Goal: Task Accomplishment & Management: Manage account settings

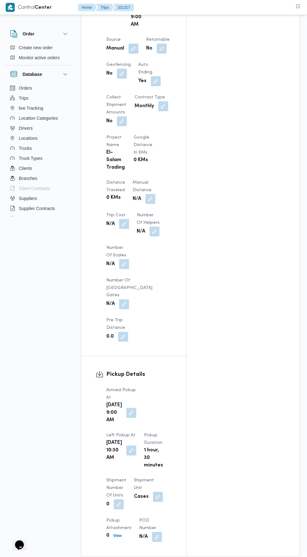
scroll to position [353, 0]
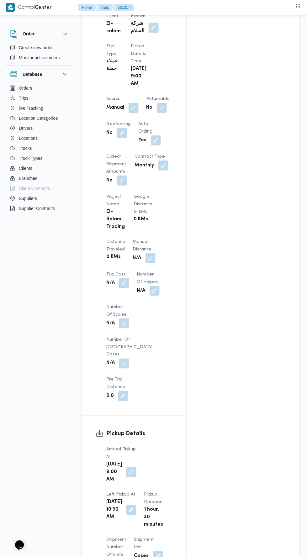
click at [145, 253] on button "button" at bounding box center [150, 258] width 10 height 10
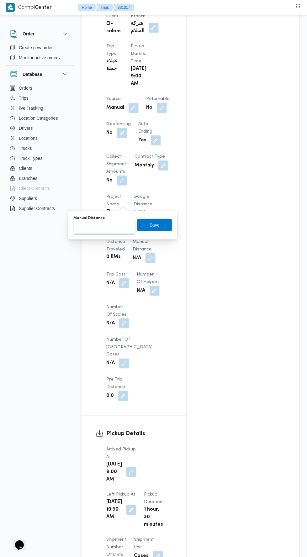
click at [123, 226] on input "Manual Distance" at bounding box center [104, 228] width 62 height 13
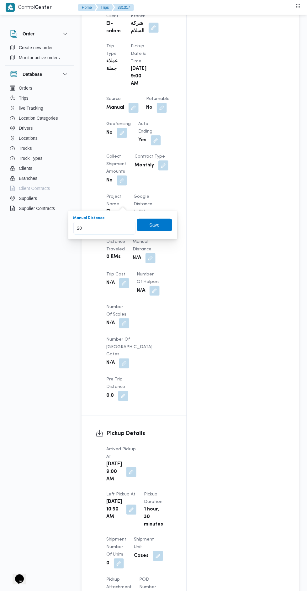
type input "202"
click at [158, 224] on span "Save" at bounding box center [154, 225] width 10 height 8
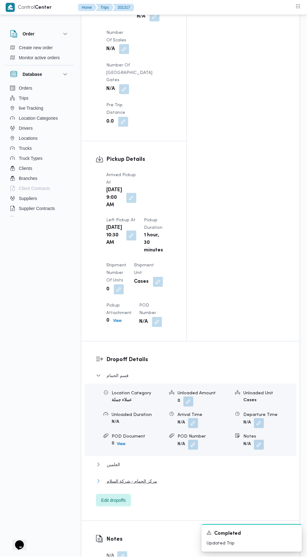
click at [195, 477] on button "مركز الحمام - شركة السلام" at bounding box center [190, 481] width 189 height 8
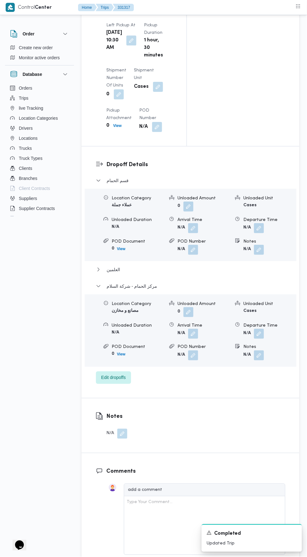
scroll to position [832, 0]
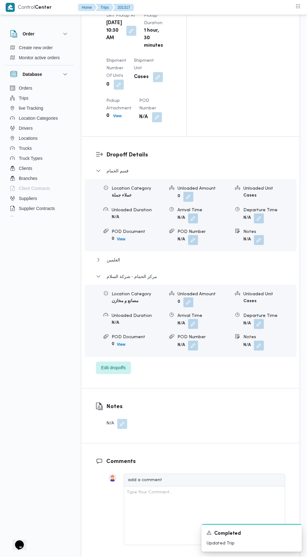
click at [259, 319] on button "button" at bounding box center [259, 324] width 10 height 10
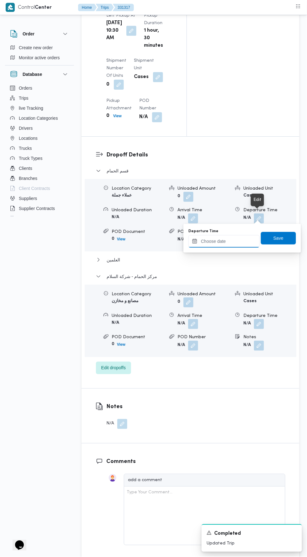
click at [240, 241] on input "Departure Time" at bounding box center [223, 241] width 71 height 13
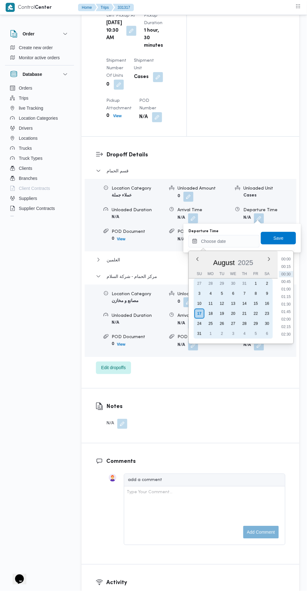
click at [269, 302] on div "16" at bounding box center [267, 304] width 10 height 10
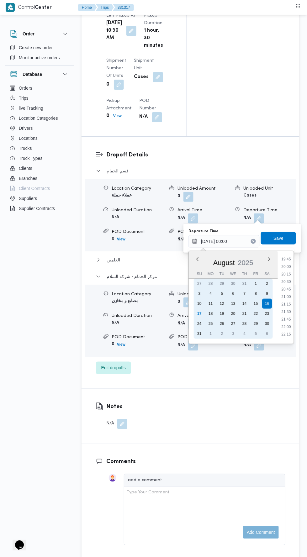
scroll to position [594, 0]
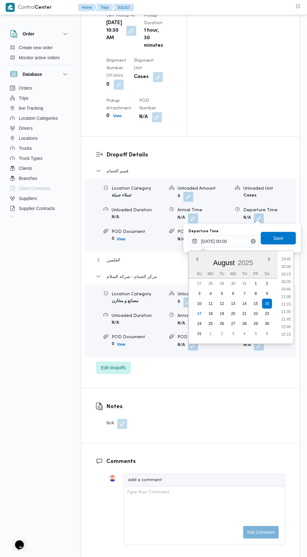
click at [287, 297] on li "21:00" at bounding box center [286, 297] width 14 height 6
type input "[DATE] 21:00"
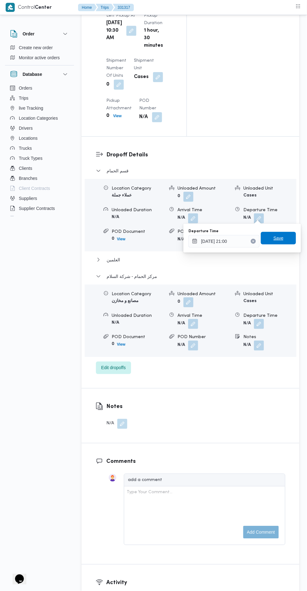
click at [288, 239] on span "Save" at bounding box center [278, 238] width 35 height 13
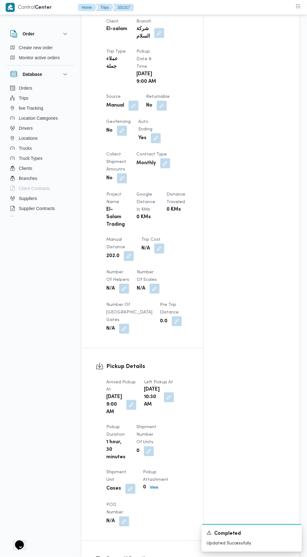
scroll to position [0, 0]
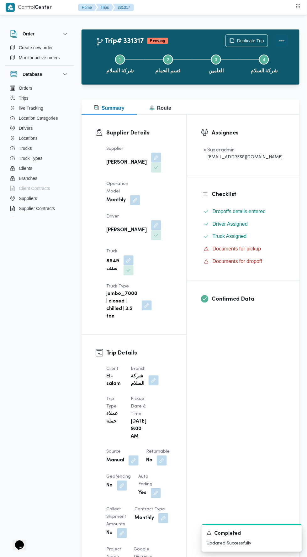
click at [287, 36] on button "Actions" at bounding box center [281, 40] width 13 height 13
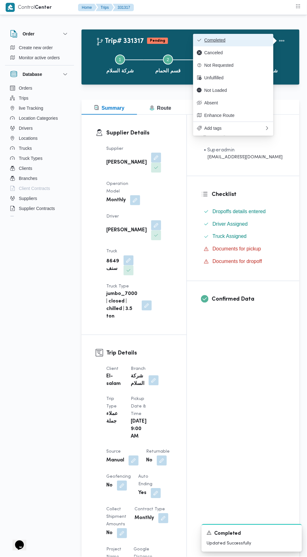
click at [259, 41] on span "Completed" at bounding box center [236, 40] width 65 height 5
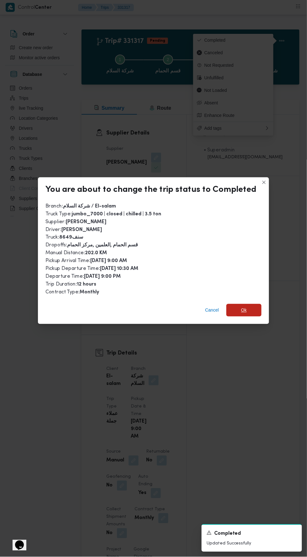
click at [251, 304] on span "Ok" at bounding box center [243, 310] width 35 height 13
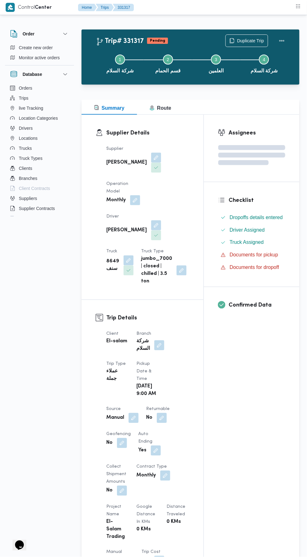
click at [262, 390] on div "Assignees Checklist Dropoffs details entered Driver Assigned Truck Assigned Doc…" at bounding box center [252, 484] width 96 height 738
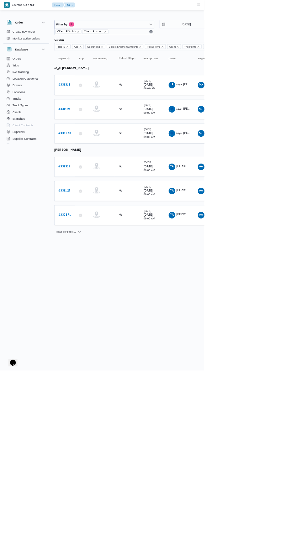
click at [102, 128] on b "# 331318" at bounding box center [96, 128] width 18 height 4
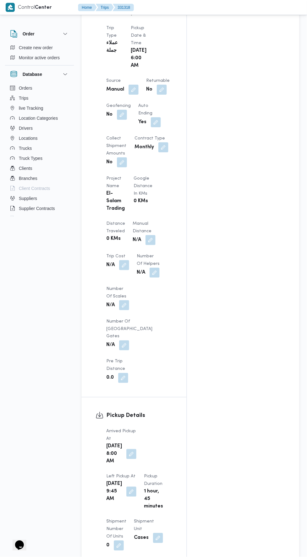
scroll to position [369, 0]
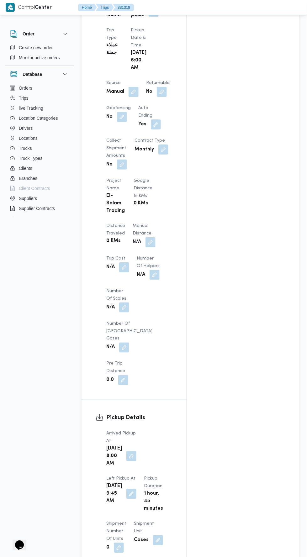
click at [145, 237] on button "button" at bounding box center [150, 242] width 10 height 10
click at [124, 229] on input "Manual Distance" at bounding box center [104, 227] width 62 height 13
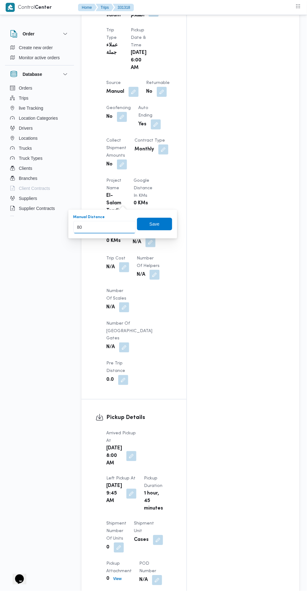
type input "80"
click at [153, 235] on div "You are in a dialog. To close this dialog, hit escape. Manual Distance 80 Save" at bounding box center [122, 224] width 109 height 29
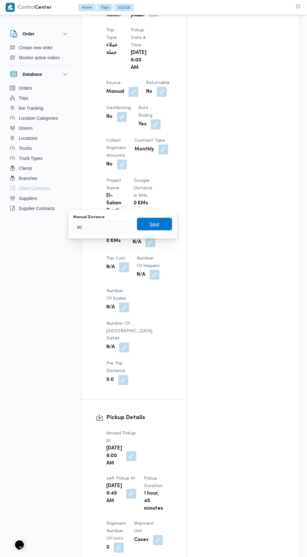
click at [160, 218] on span "Save" at bounding box center [154, 224] width 35 height 13
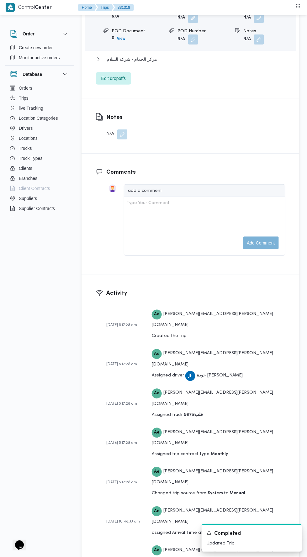
scroll to position [917, 0]
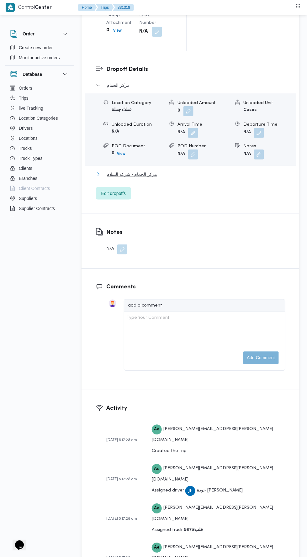
click at [185, 170] on button "مركز الحمام - شركة السلام" at bounding box center [190, 174] width 189 height 8
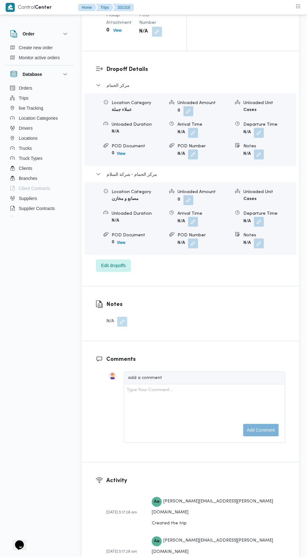
click at [260, 217] on button "button" at bounding box center [259, 222] width 10 height 10
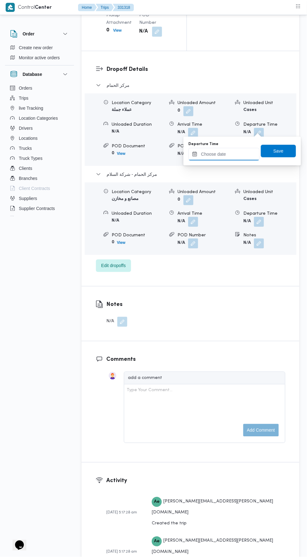
click at [236, 153] on input "Departure Time" at bounding box center [223, 154] width 71 height 13
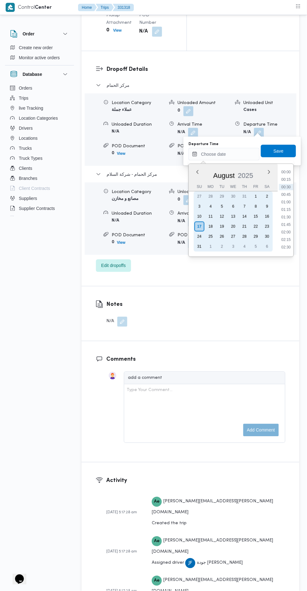
click at [267, 205] on div "9" at bounding box center [267, 206] width 10 height 10
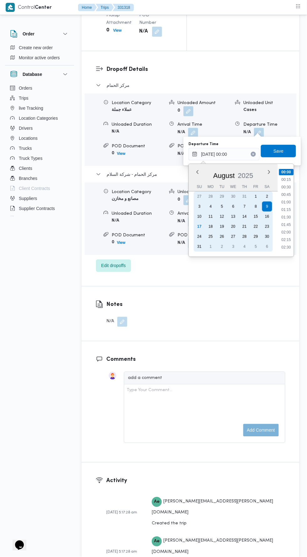
click at [267, 216] on div "16" at bounding box center [267, 216] width 10 height 10
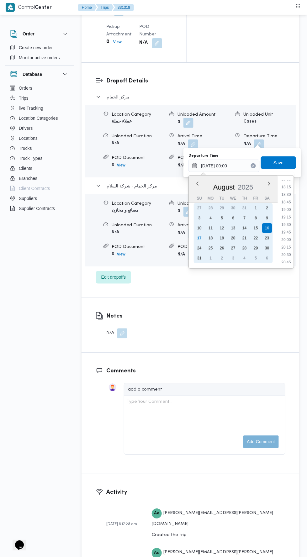
scroll to position [558, 0]
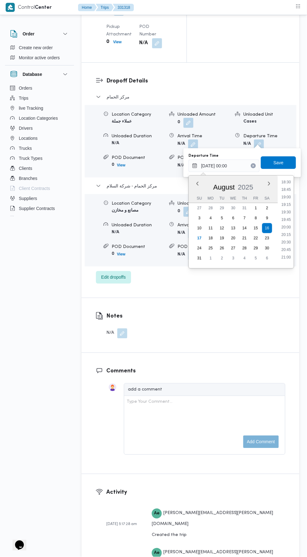
click at [289, 247] on li "20:45" at bounding box center [286, 250] width 14 height 6
type input "16/08/2025 20:45"
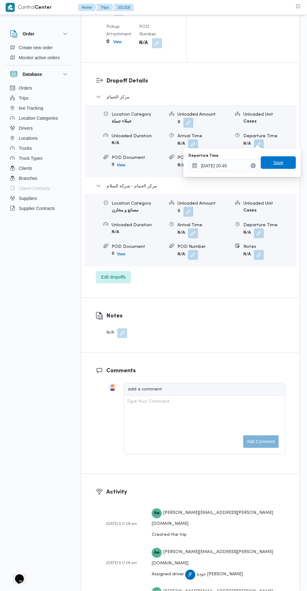
click at [279, 162] on span "Save" at bounding box center [278, 163] width 10 height 8
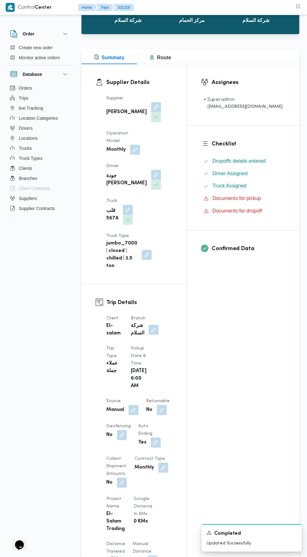
scroll to position [0, 0]
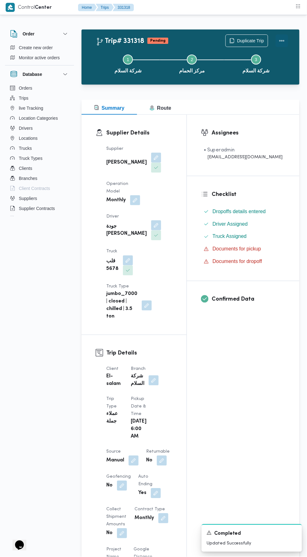
click at [287, 35] on button "Actions" at bounding box center [281, 40] width 13 height 13
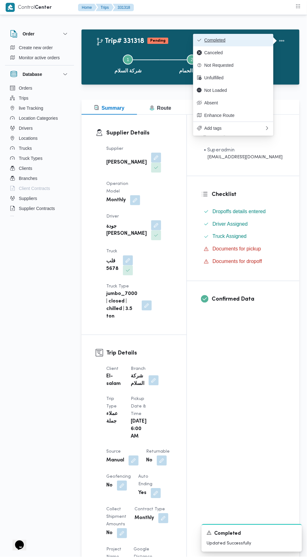
click at [232, 34] on button "Completed" at bounding box center [233, 40] width 80 height 13
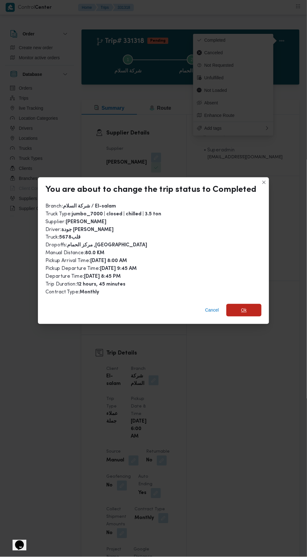
click at [243, 306] on span "Ok" at bounding box center [244, 310] width 6 height 8
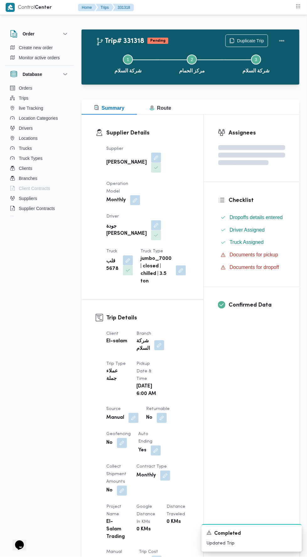
click at [239, 376] on div "Assignees Checklist Dropoffs details entered Driver Assigned Truck Assigned Doc…" at bounding box center [252, 484] width 96 height 738
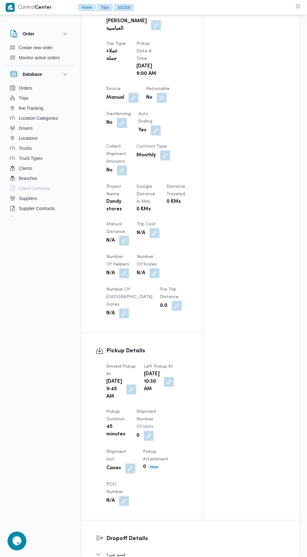
scroll to position [358, 0]
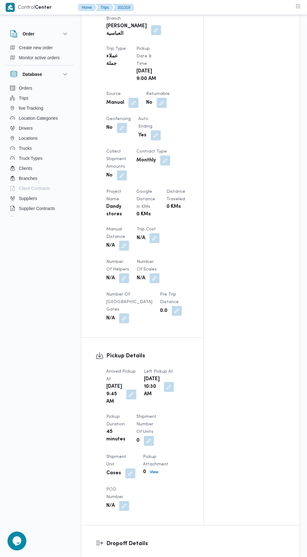
click at [126, 241] on button "button" at bounding box center [124, 246] width 10 height 10
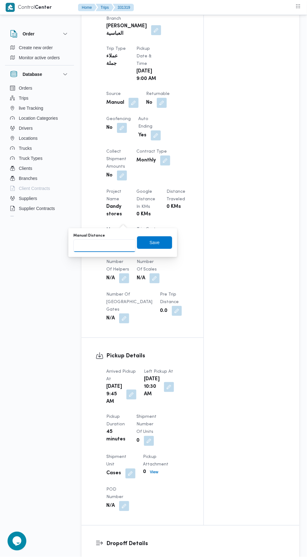
click at [116, 245] on input "Manual Distance" at bounding box center [104, 245] width 62 height 13
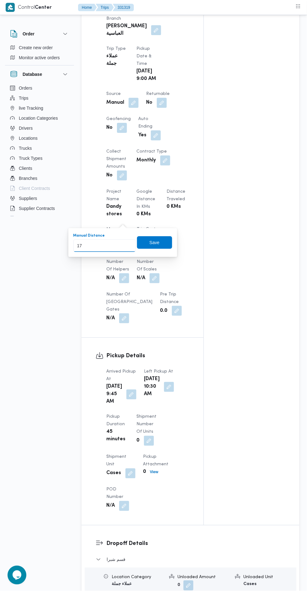
type input "170"
click at [168, 243] on span "Save" at bounding box center [154, 242] width 35 height 13
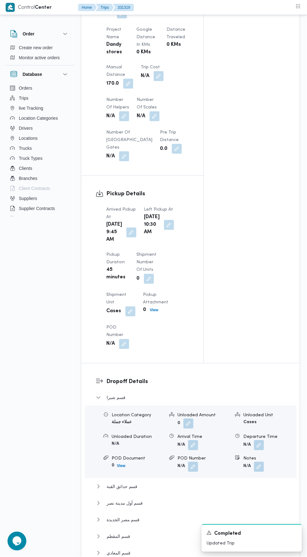
scroll to position [1062, 0]
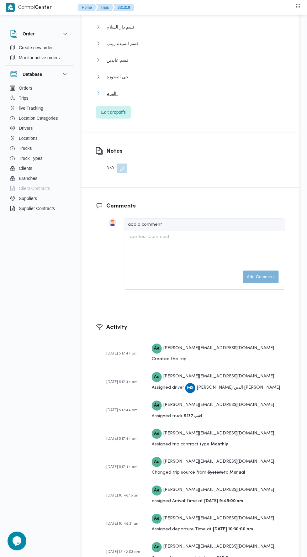
click at [179, 90] on button "الهرم،" at bounding box center [190, 94] width 189 height 8
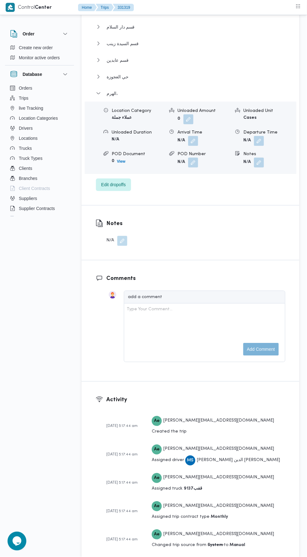
click at [260, 136] on button "button" at bounding box center [259, 141] width 10 height 10
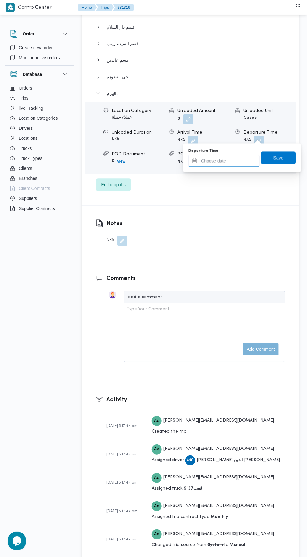
click at [230, 160] on input "Departure Time" at bounding box center [223, 161] width 71 height 13
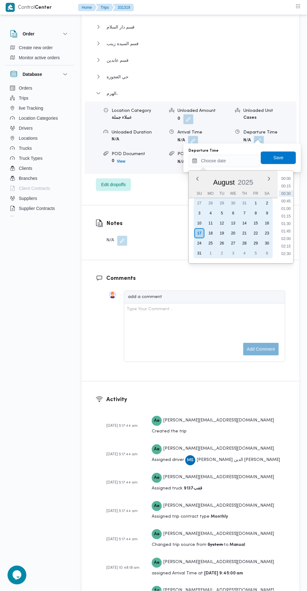
click at [267, 222] on div "16" at bounding box center [267, 223] width 10 height 10
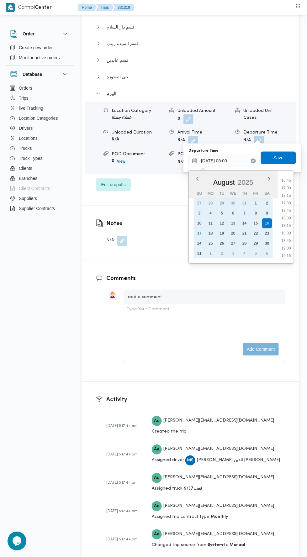
scroll to position [504, 0]
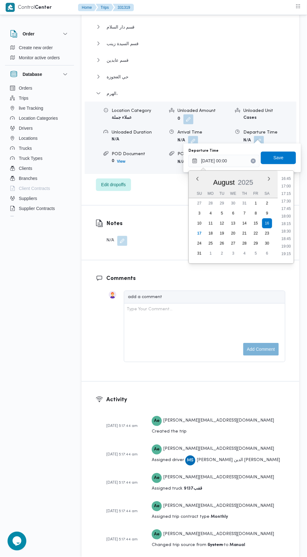
click at [288, 200] on li "17:30" at bounding box center [286, 201] width 14 height 6
type input "16/08/2025 17:30"
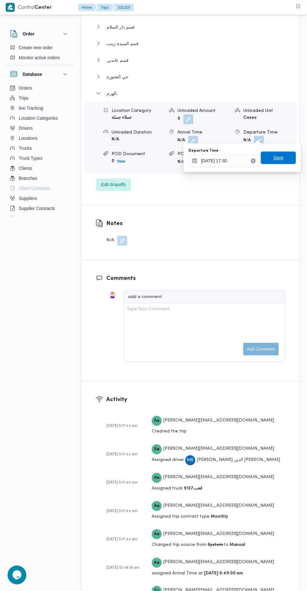
click at [269, 160] on span "Save" at bounding box center [278, 158] width 35 height 13
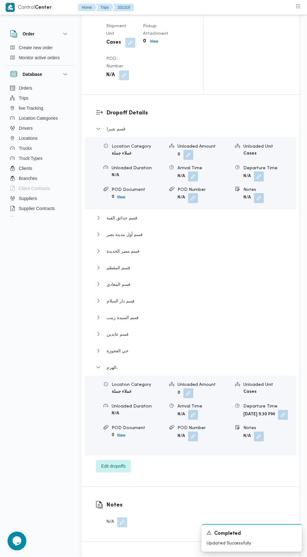
scroll to position [0, 0]
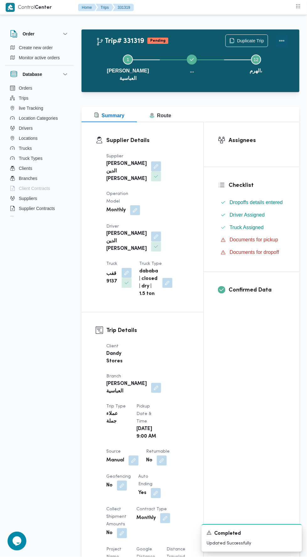
click at [282, 38] on button "Actions" at bounding box center [281, 40] width 13 height 13
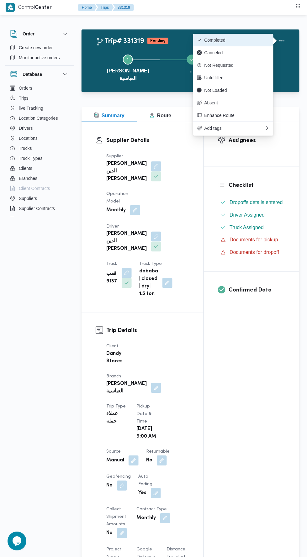
click at [258, 39] on span "Completed" at bounding box center [236, 40] width 65 height 5
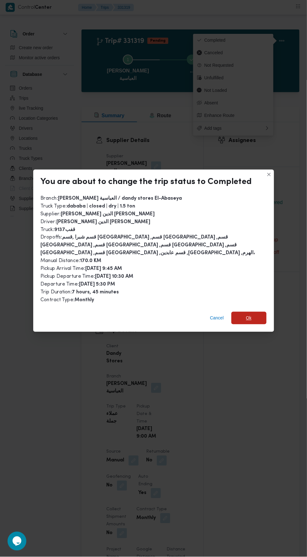
click at [246, 314] on span "Ok" at bounding box center [249, 318] width 6 height 8
